Goal: Participate in discussion

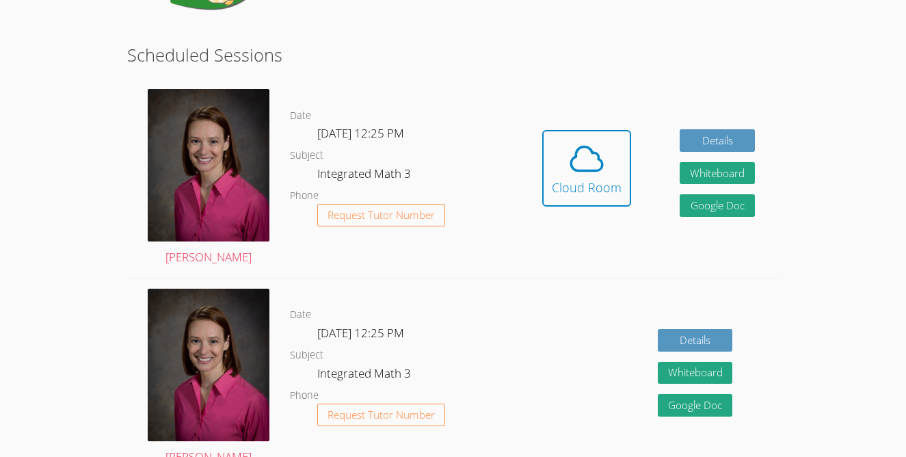
scroll to position [224, 0]
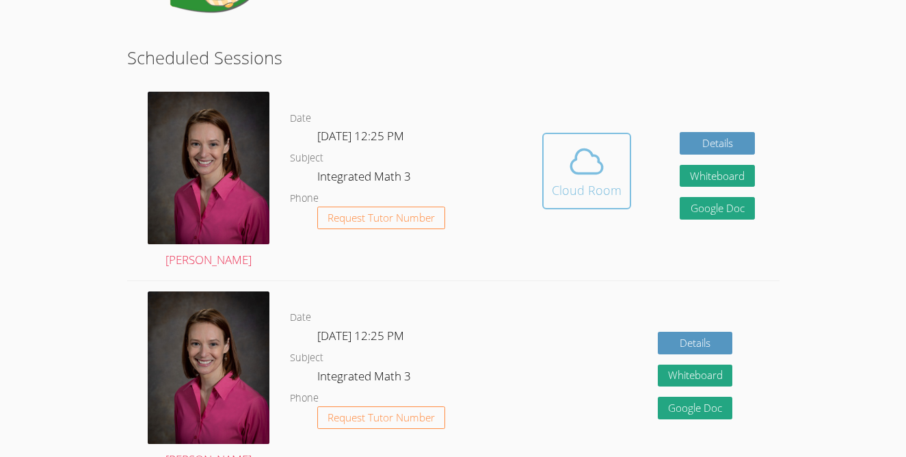
click at [586, 198] on div "Cloud Room" at bounding box center [587, 190] width 70 height 19
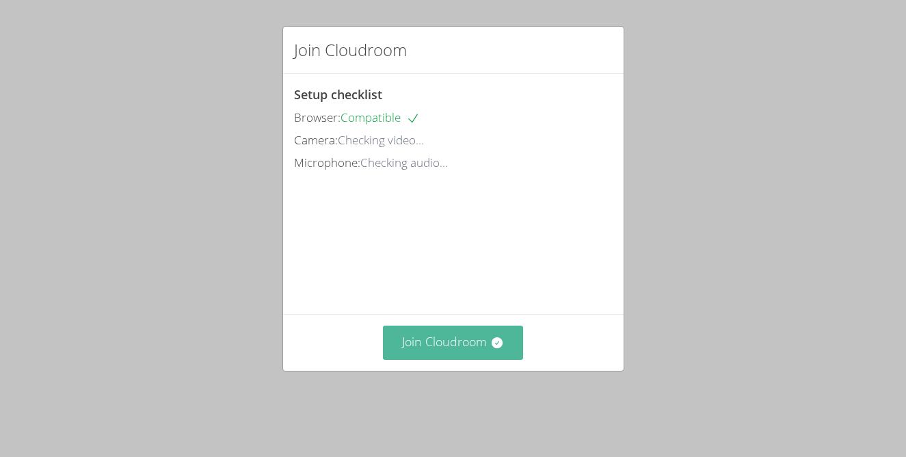
click at [509, 359] on button "Join Cloudroom" at bounding box center [453, 343] width 140 height 34
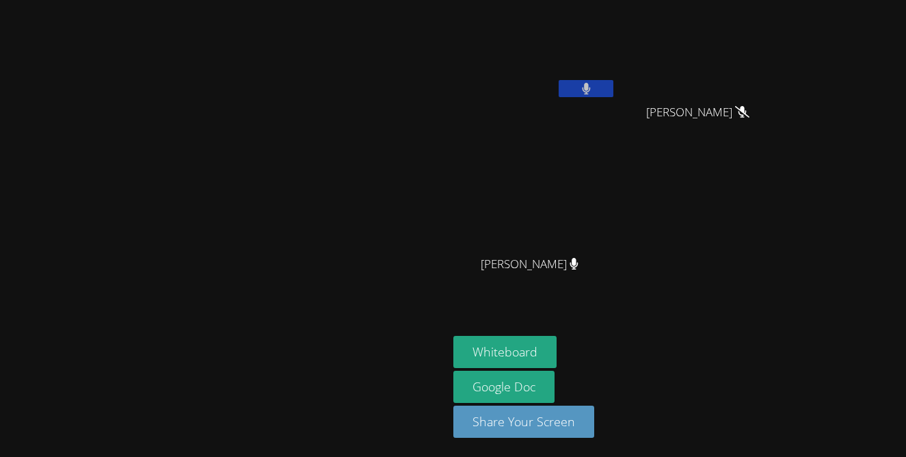
click at [614, 94] on button at bounding box center [586, 88] width 55 height 17
click at [594, 87] on icon at bounding box center [586, 89] width 14 height 12
click at [591, 90] on icon at bounding box center [586, 89] width 9 height 12
click at [614, 88] on button at bounding box center [586, 88] width 55 height 17
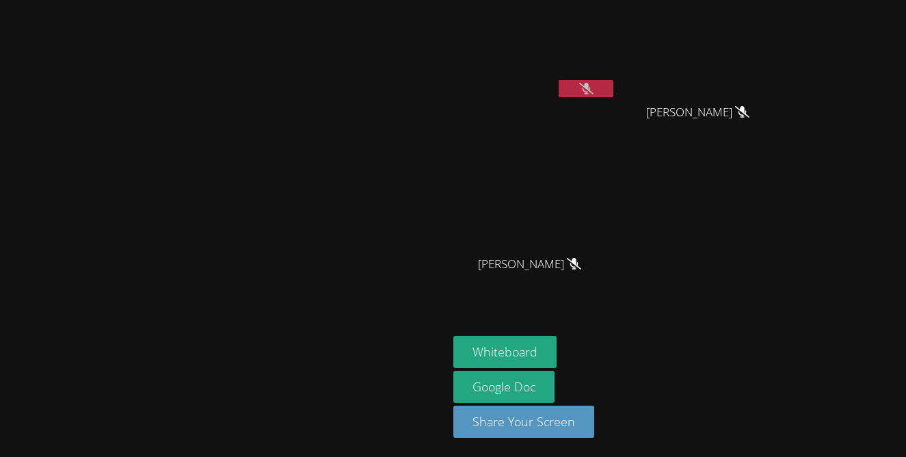
click at [559, 80] on button at bounding box center [586, 88] width 55 height 17
click at [614, 84] on button at bounding box center [586, 88] width 55 height 17
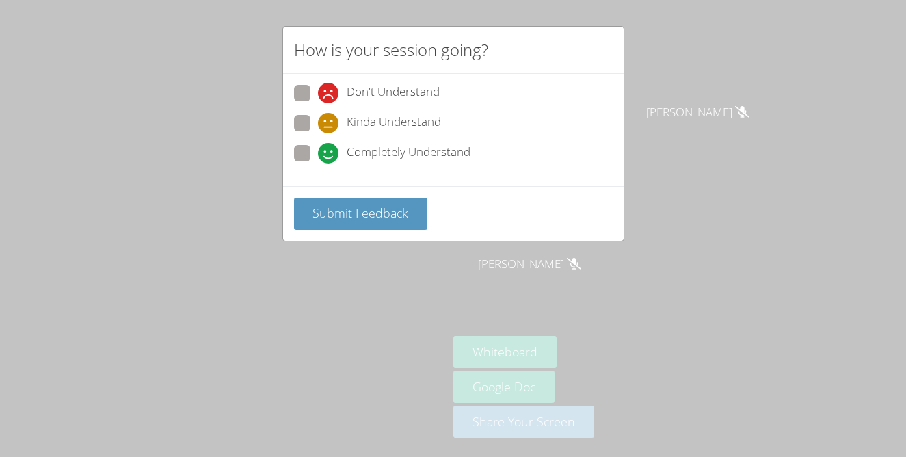
click at [490, 145] on div "Completely Understand" at bounding box center [453, 157] width 319 height 25
click at [384, 158] on span "Completely Understand" at bounding box center [409, 153] width 124 height 21
click at [330, 157] on input "Completely Understand" at bounding box center [324, 151] width 12 height 12
radio input "true"
click at [384, 211] on span "Submit Feedback" at bounding box center [361, 213] width 96 height 16
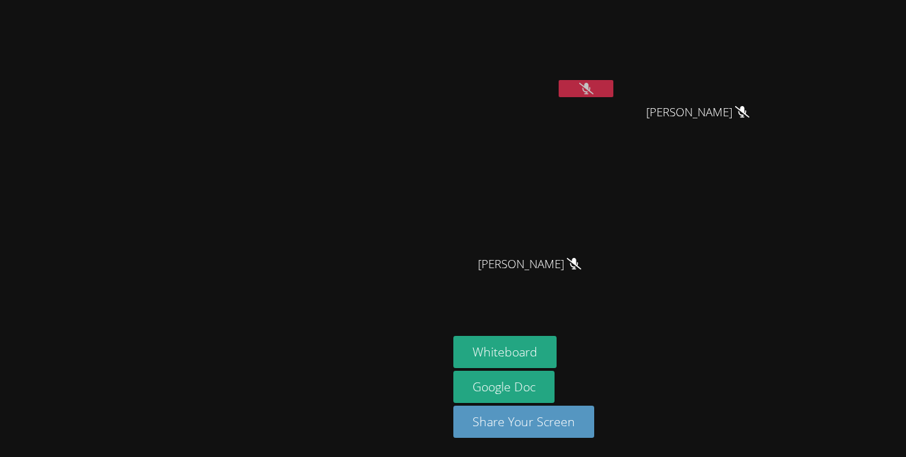
click at [785, 279] on div "Hailey Vital [PERSON_NAME] [PERSON_NAME] [PERSON_NAME] [PERSON_NAME]" at bounding box center [619, 154] width 331 height 298
click at [614, 89] on button at bounding box center [586, 88] width 55 height 17
click at [614, 90] on button at bounding box center [586, 88] width 55 height 17
click at [614, 86] on button at bounding box center [586, 88] width 55 height 17
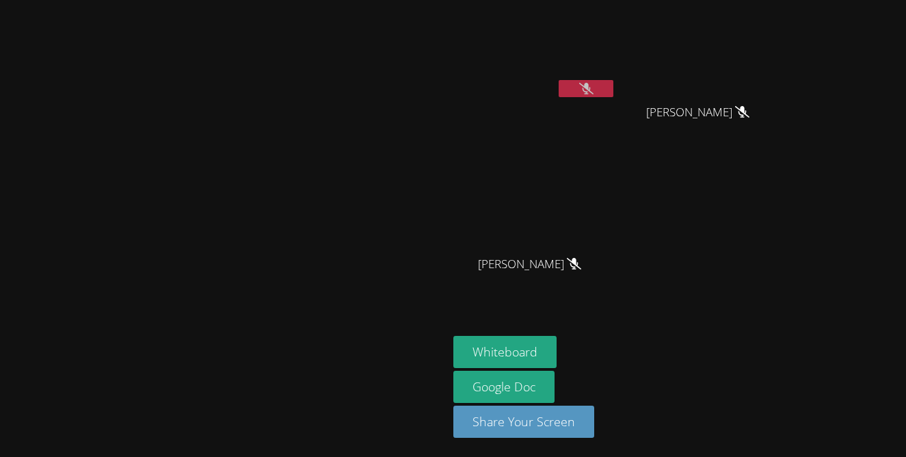
click at [594, 86] on icon at bounding box center [586, 89] width 14 height 12
click at [590, 88] on icon at bounding box center [586, 89] width 8 height 12
click at [594, 88] on icon at bounding box center [586, 89] width 14 height 12
click at [590, 87] on icon at bounding box center [586, 89] width 8 height 12
click at [614, 92] on button at bounding box center [586, 88] width 55 height 17
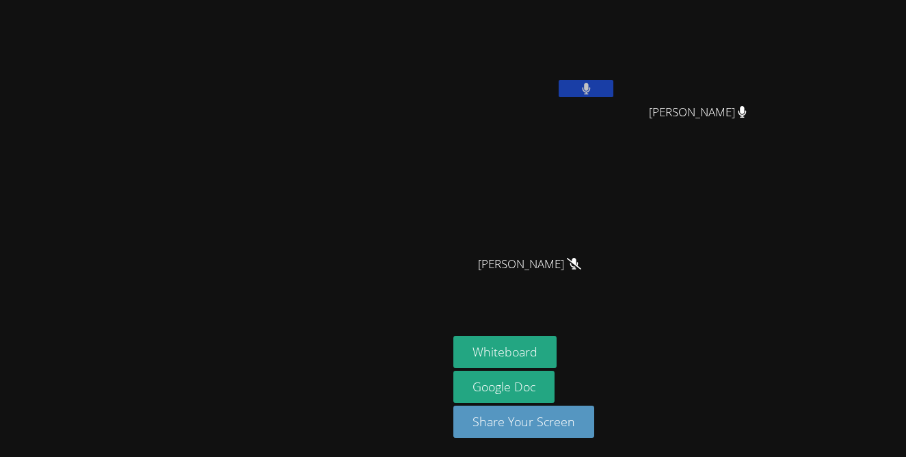
click at [614, 88] on button at bounding box center [586, 88] width 55 height 17
